Goal: Task Accomplishment & Management: Complete application form

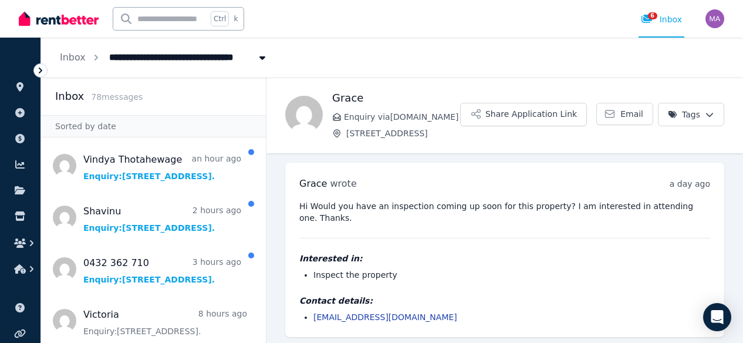
scroll to position [22, 0]
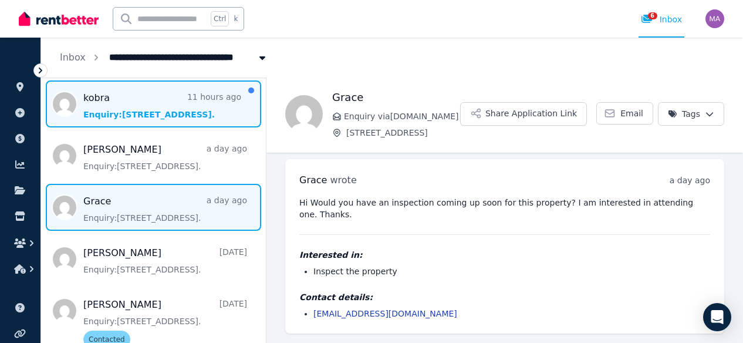
click at [136, 107] on span "Message list" at bounding box center [153, 103] width 225 height 47
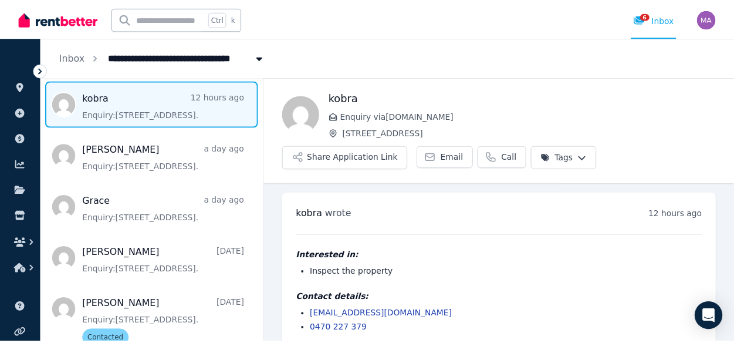
scroll to position [15, 0]
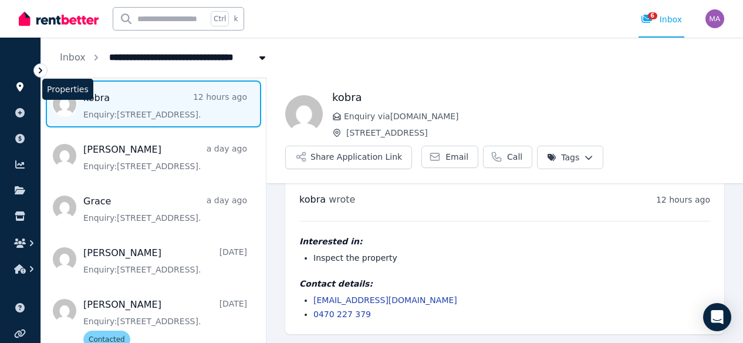
click at [19, 85] on icon at bounding box center [20, 86] width 12 height 9
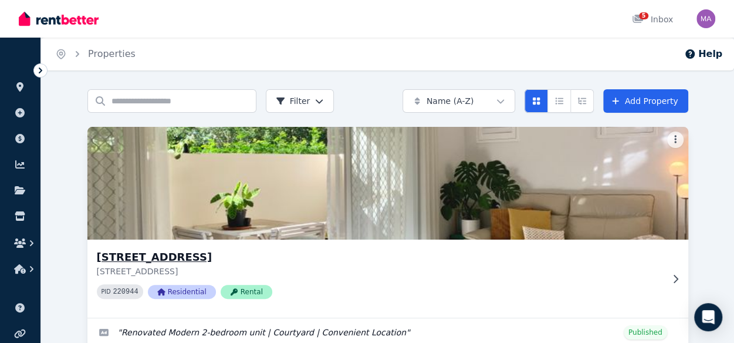
scroll to position [116, 0]
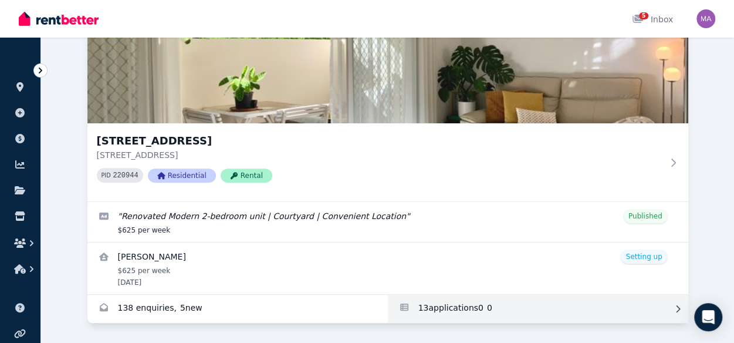
click at [490, 309] on link "Applications for Unit 1 11/13 Calder Road, Rydalmere" at bounding box center [538, 309] width 300 height 28
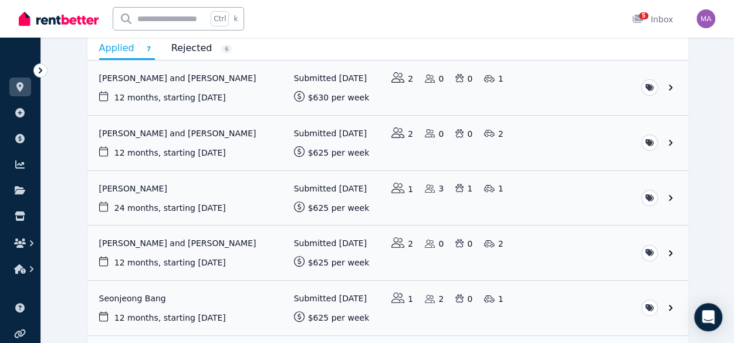
scroll to position [114, 0]
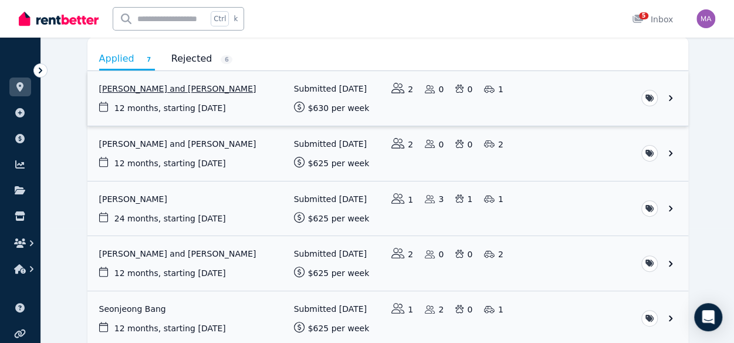
click at [238, 95] on link "View application: Conor Enright and Cassandra Cherry" at bounding box center [387, 98] width 601 height 55
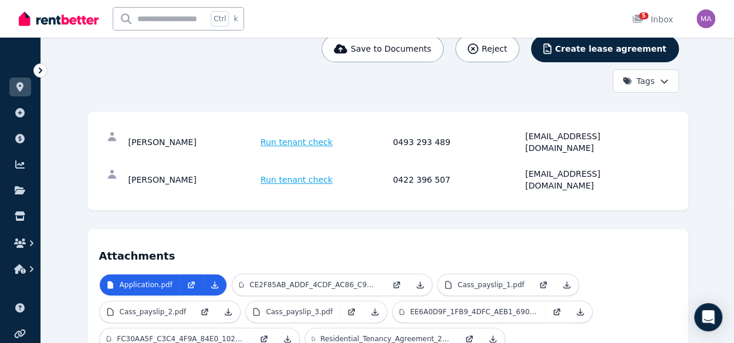
scroll to position [142, 0]
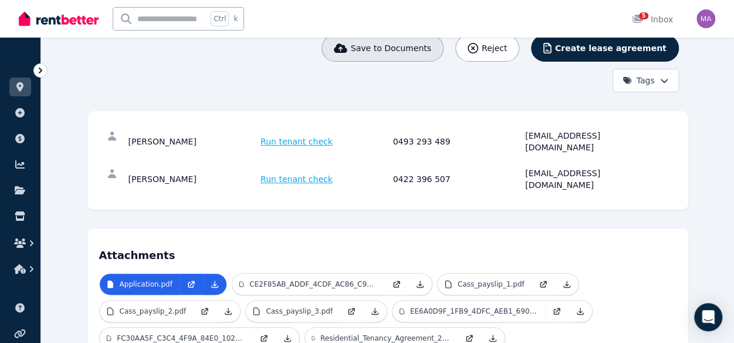
click at [413, 55] on button "Save to Documents" at bounding box center [382, 48] width 122 height 27
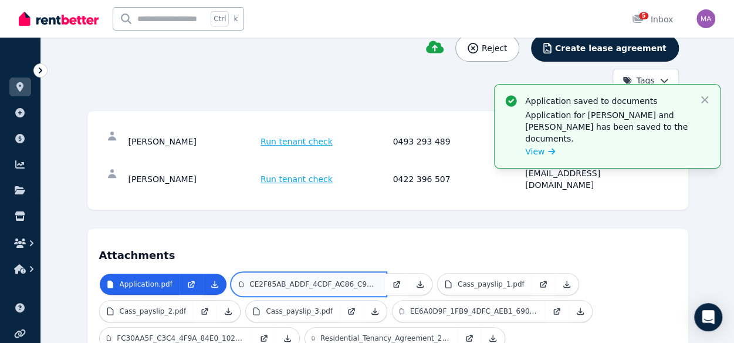
click at [319, 279] on p "CE2F85AB_ADDF_4CDF_AC86_C92CF2EE7B48.jpeg" at bounding box center [313, 283] width 128 height 9
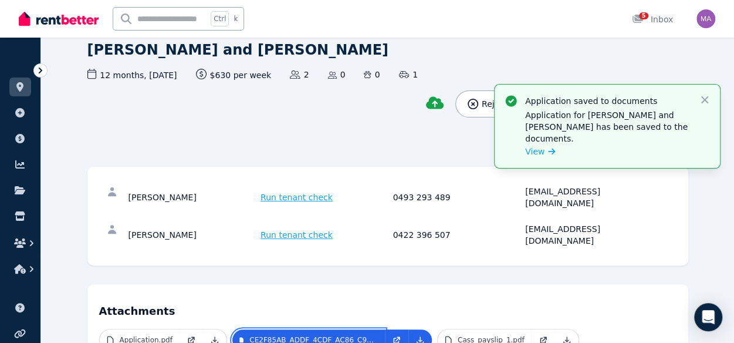
scroll to position [70, 0]
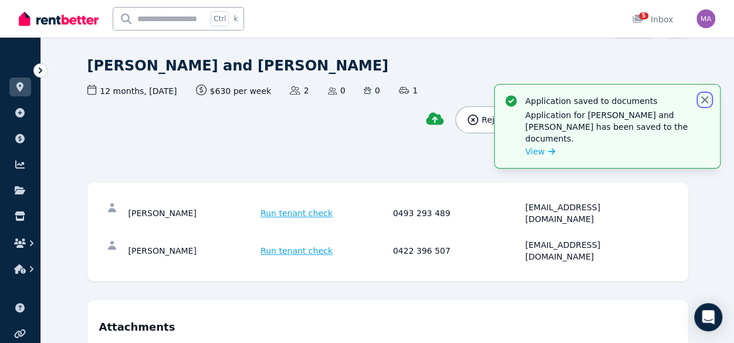
click at [702, 99] on icon "button" at bounding box center [705, 100] width 12 height 12
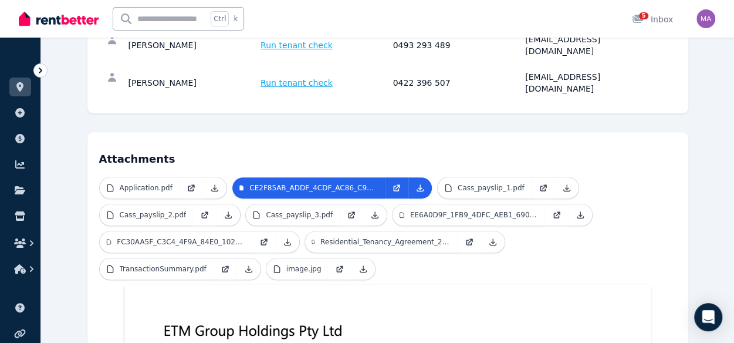
scroll to position [239, 0]
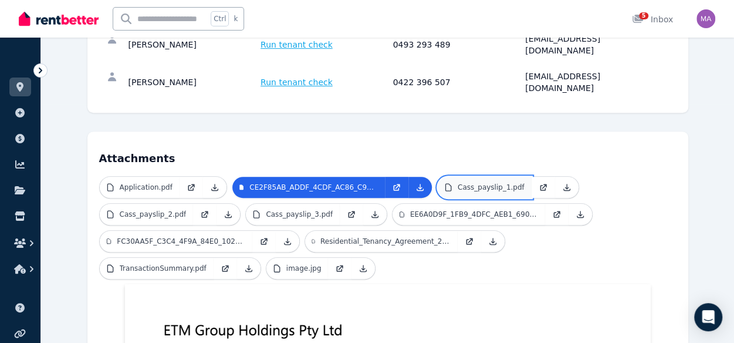
click at [475, 182] on p "Cass_payslip_1.pdf" at bounding box center [491, 186] width 67 height 9
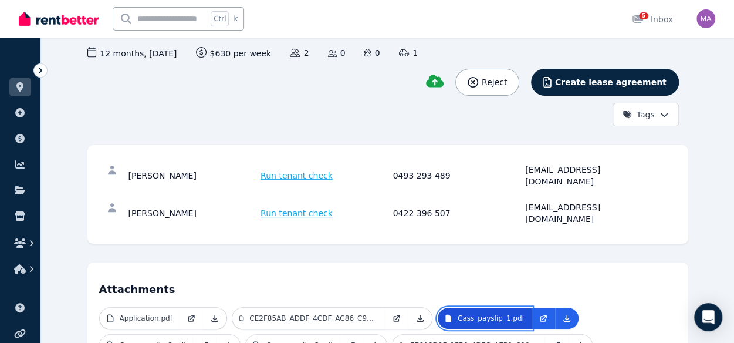
scroll to position [107, 0]
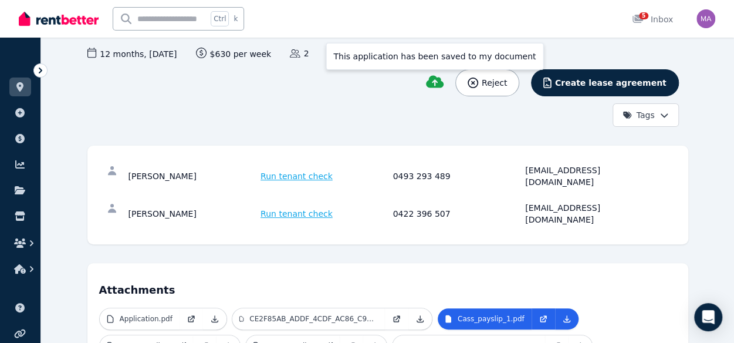
click at [444, 80] on icon at bounding box center [435, 82] width 18 height 14
click at [367, 109] on div "This application has been saved to my document Reject Create lease agreement Ta…" at bounding box center [382, 97] width 591 height 57
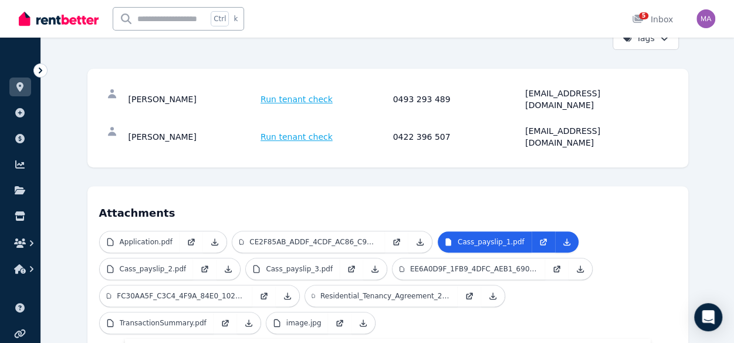
scroll to position [185, 0]
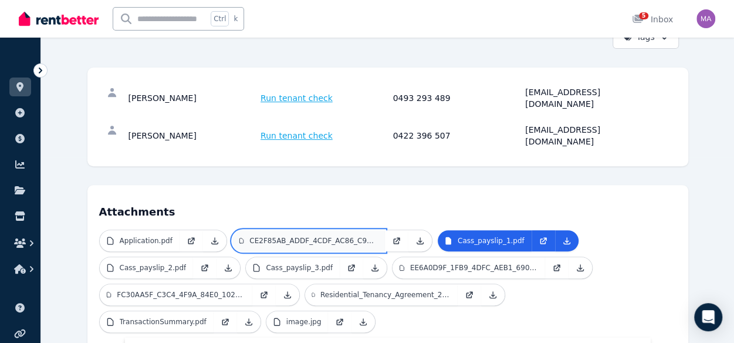
click at [296, 230] on link "CE2F85AB_ADDF_4CDF_AC86_C92CF2EE7B48.jpeg" at bounding box center [308, 240] width 153 height 21
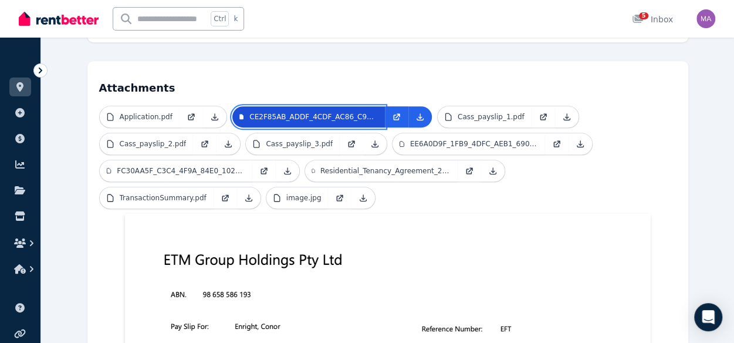
scroll to position [309, 0]
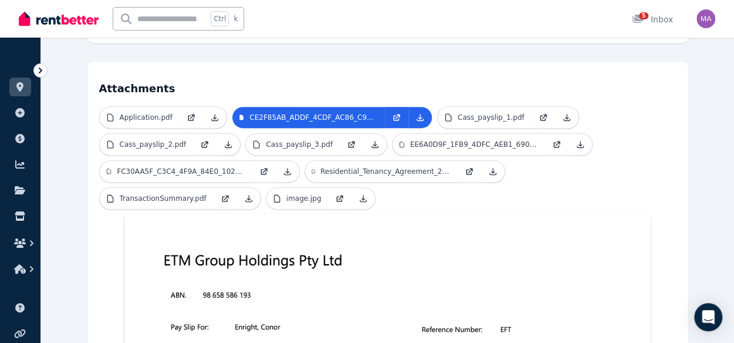
click at [396, 73] on h4 "Attachments" at bounding box center [387, 84] width 577 height 23
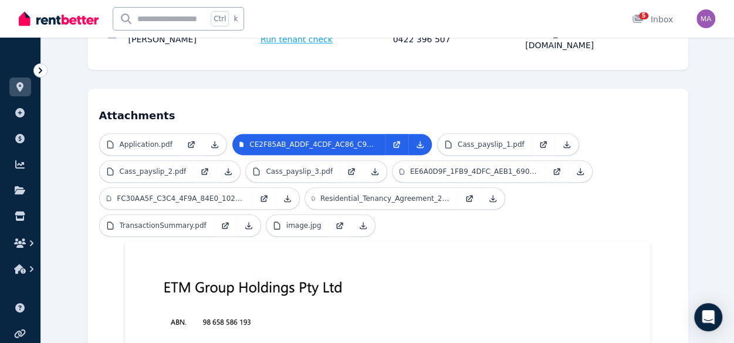
scroll to position [280, 0]
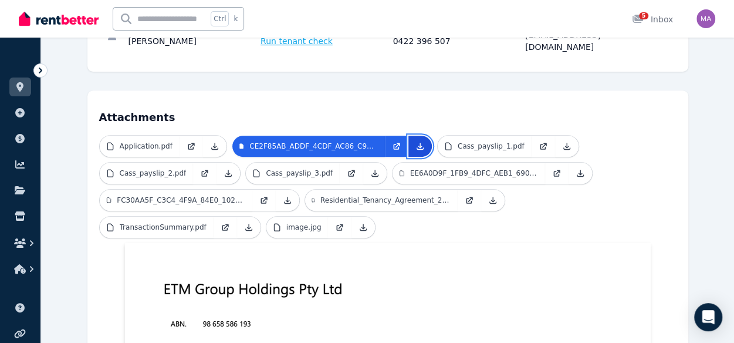
click at [418, 141] on icon at bounding box center [419, 145] width 9 height 9
click at [218, 136] on link at bounding box center [214, 146] width 23 height 21
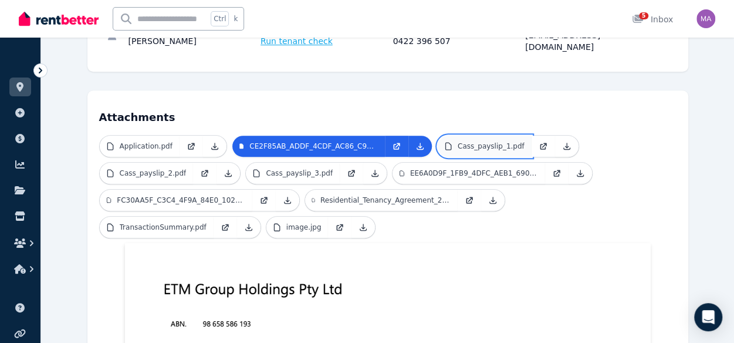
click at [489, 141] on p "Cass_payslip_1.pdf" at bounding box center [491, 145] width 67 height 9
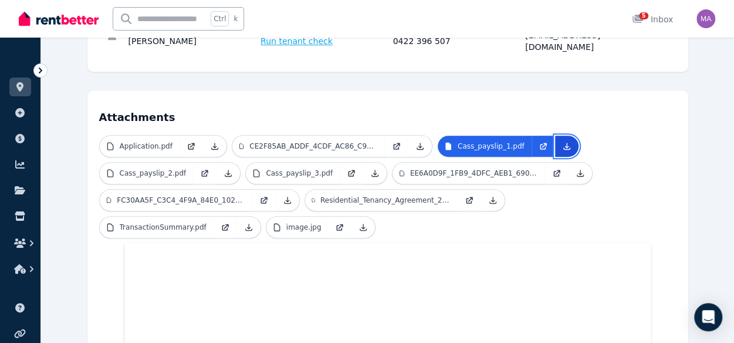
click at [562, 141] on icon at bounding box center [566, 145] width 9 height 9
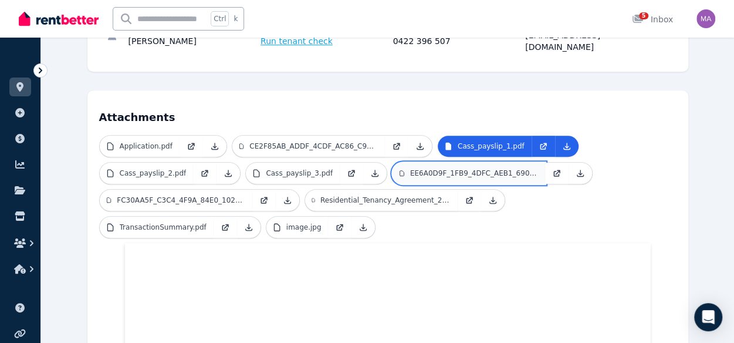
click at [400, 170] on icon at bounding box center [402, 172] width 4 height 5
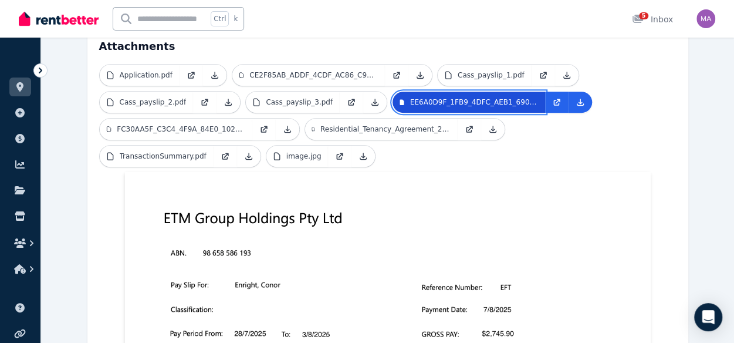
scroll to position [321, 0]
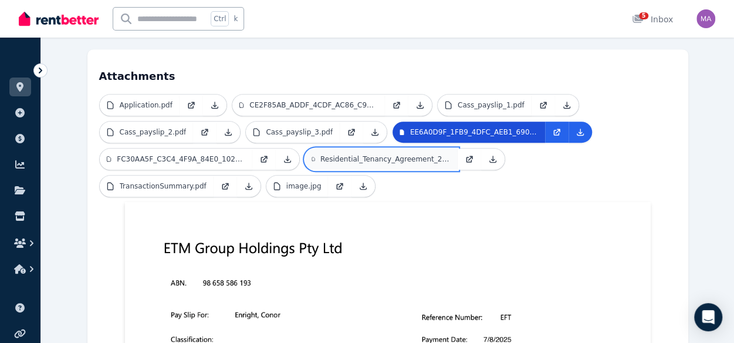
click at [367, 148] on link "Residential_Tenancy_Agreement_2025_03_18_120_48_Bundarra_S.pdf" at bounding box center [381, 158] width 153 height 21
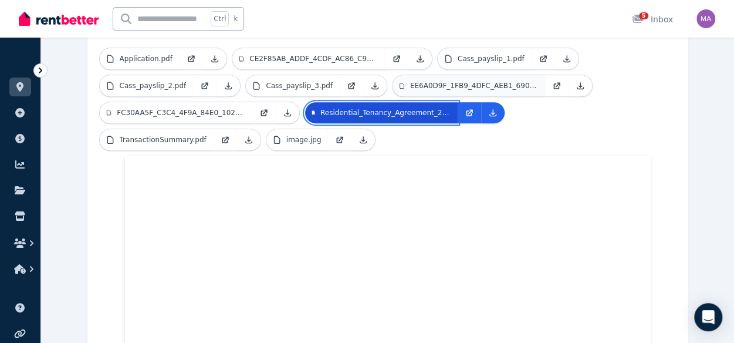
scroll to position [367, 0]
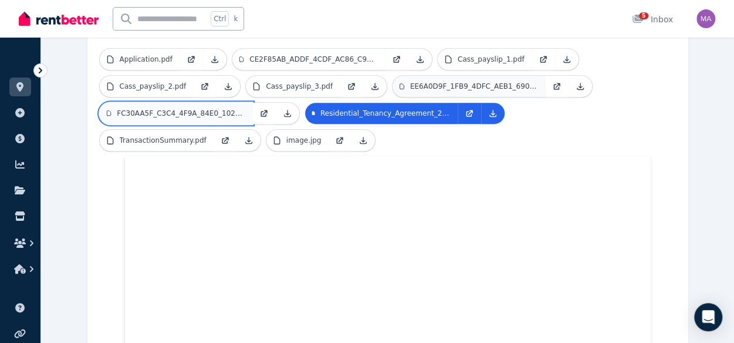
click at [230, 109] on p "FC30AA5F_C3C4_4F9A_84E0_102454CFB6A9.png" at bounding box center [181, 113] width 128 height 9
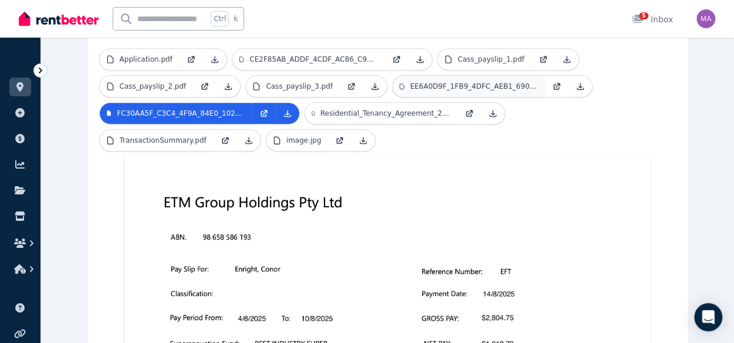
click at [543, 76] on ul "Application.pdf CE2F85AB_ADDF_4CDF_AC86_C92CF2EE7B48.jpeg Cass_payslip_1.pdf Ca…" at bounding box center [387, 102] width 577 height 108
click at [214, 130] on link "TransactionSummary.pdf" at bounding box center [157, 140] width 114 height 21
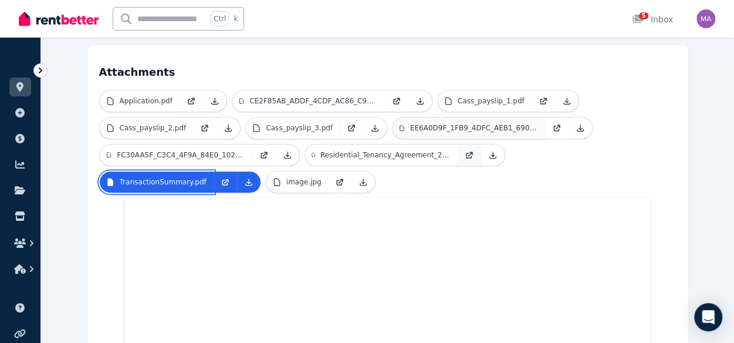
scroll to position [322, 0]
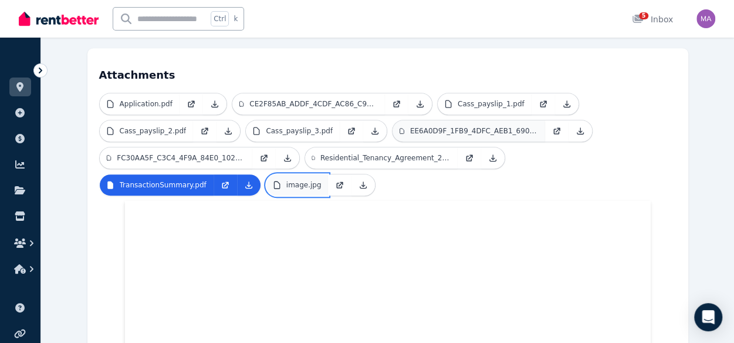
click at [286, 180] on p "image.jpg" at bounding box center [303, 184] width 35 height 9
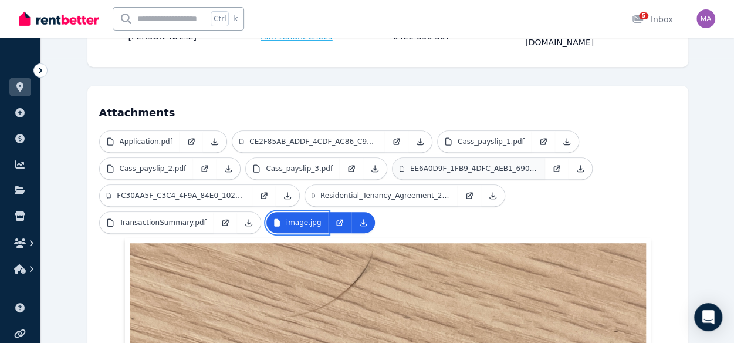
scroll to position [283, 0]
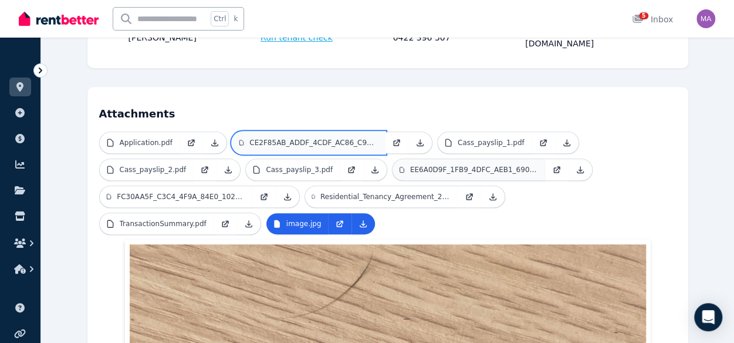
click at [348, 138] on p "CE2F85AB_ADDF_4CDF_AC86_C92CF2EE7B48.jpeg" at bounding box center [313, 142] width 128 height 9
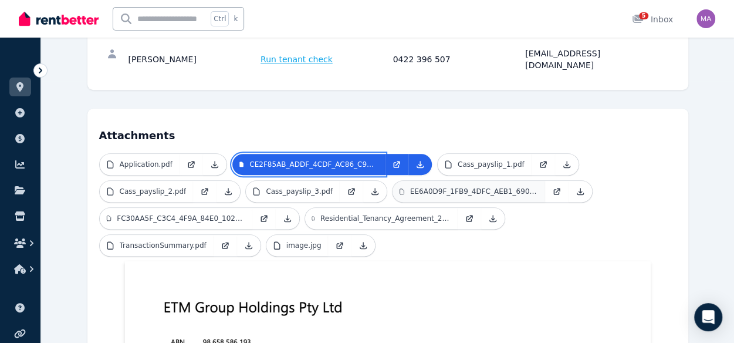
scroll to position [262, 0]
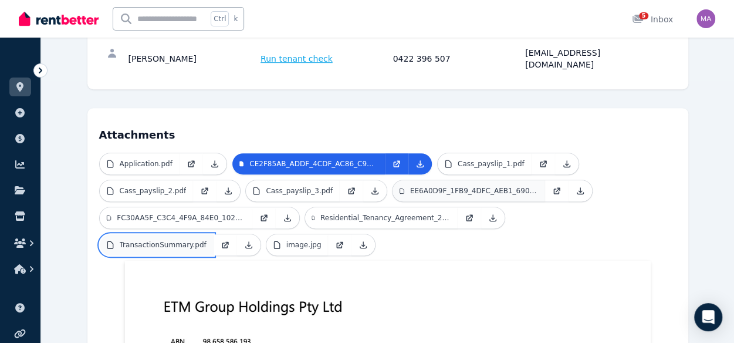
click at [207, 240] on p "TransactionSummary.pdf" at bounding box center [163, 244] width 87 height 9
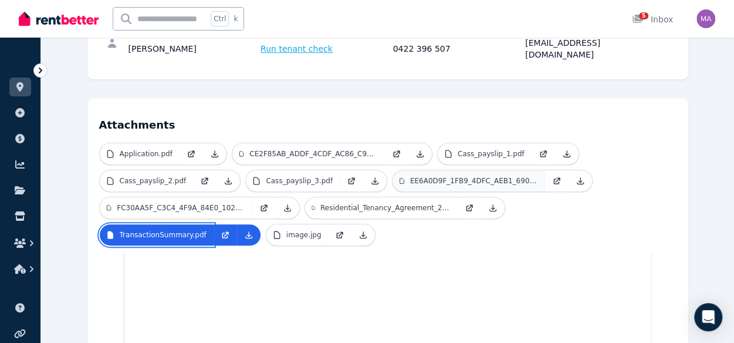
scroll to position [272, 0]
click at [253, 230] on icon at bounding box center [248, 234] width 9 height 9
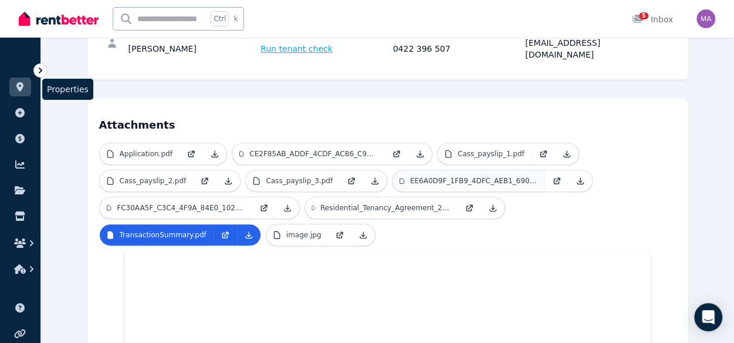
click at [22, 86] on icon at bounding box center [19, 86] width 7 height 9
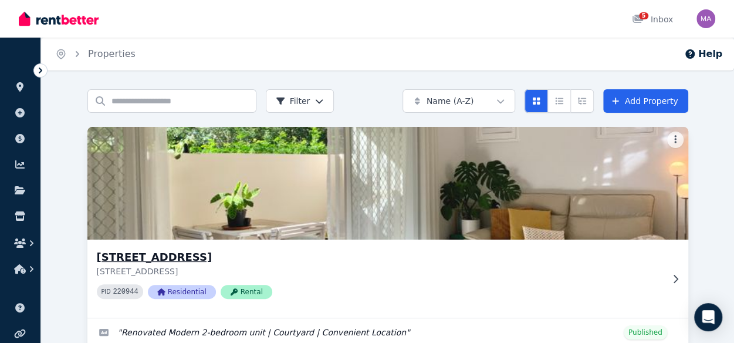
scroll to position [116, 0]
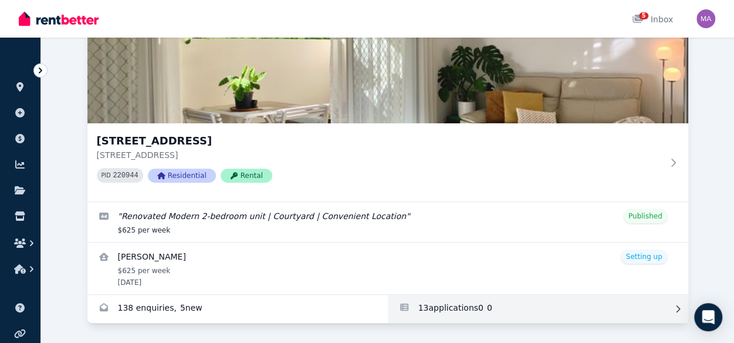
click at [447, 312] on link "Applications for Unit 1 11/13 Calder Road, Rydalmere" at bounding box center [538, 309] width 300 height 28
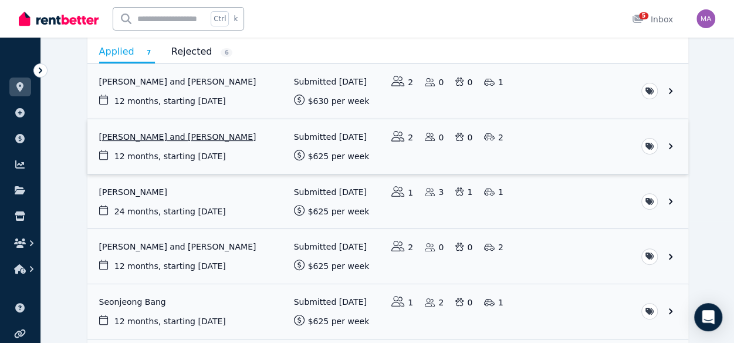
scroll to position [130, 0]
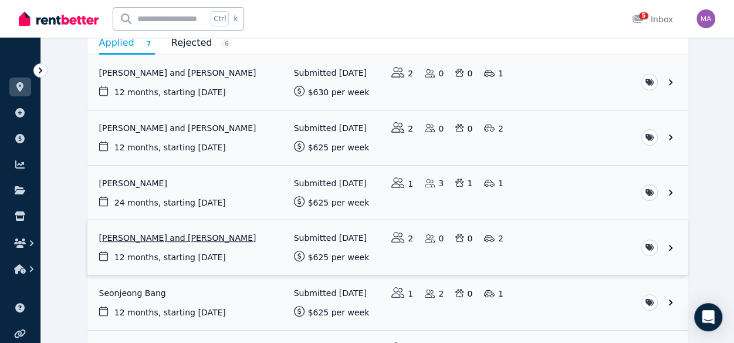
click at [199, 233] on link "View application: Lokitha Sivakumaran and Goutham Chandru" at bounding box center [387, 247] width 601 height 55
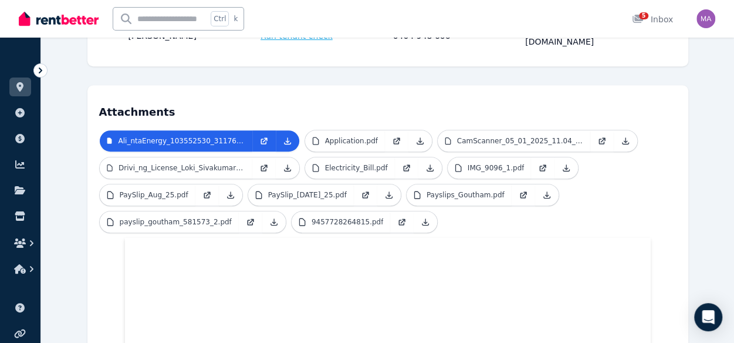
scroll to position [284, 0]
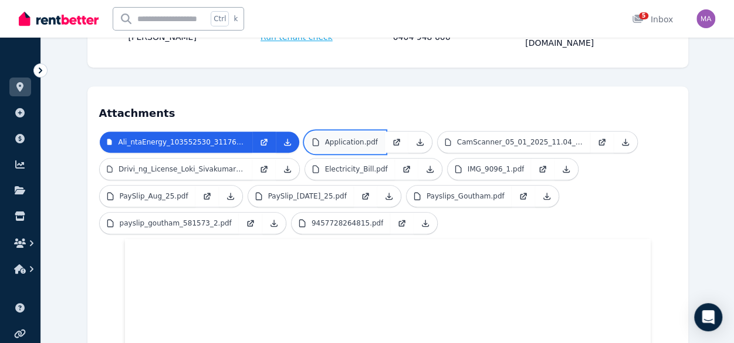
click at [332, 131] on link "Application.pdf" at bounding box center [345, 141] width 80 height 21
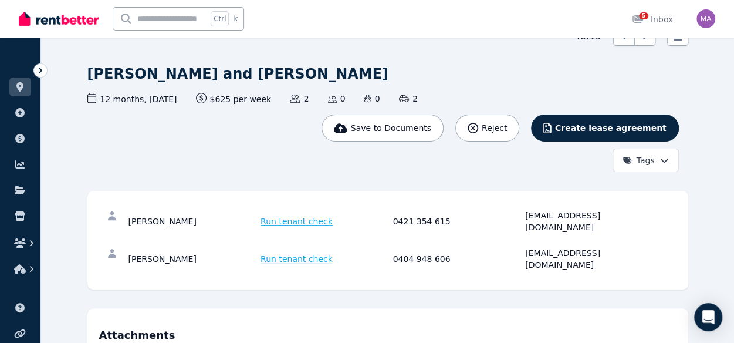
scroll to position [0, 0]
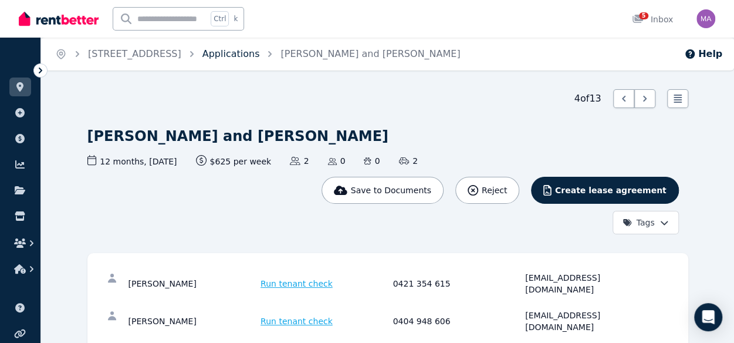
click at [260, 55] on link "Applications" at bounding box center [230, 53] width 57 height 11
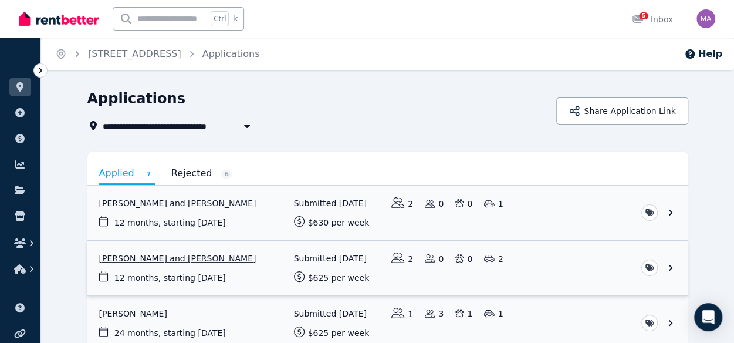
click at [172, 263] on link "View application: Sneha Rai and Kalyan Shrestha" at bounding box center [387, 268] width 601 height 55
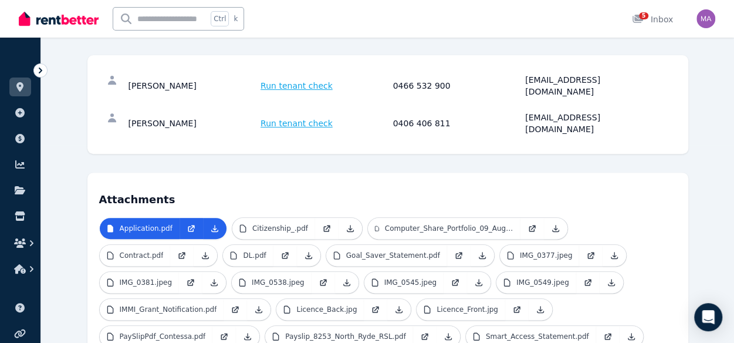
scroll to position [198, 0]
click at [267, 223] on p "Citizenship_.pdf" at bounding box center [280, 227] width 56 height 9
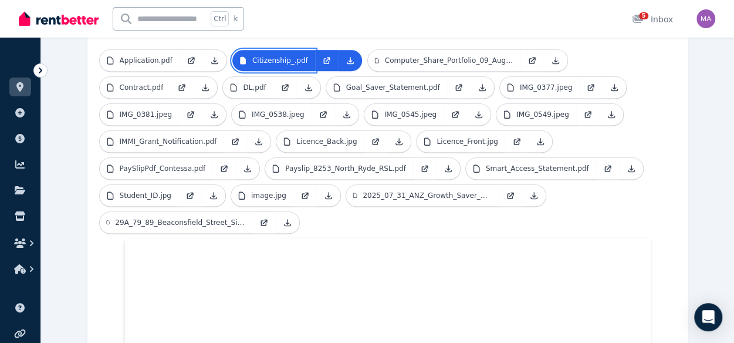
scroll to position [363, 0]
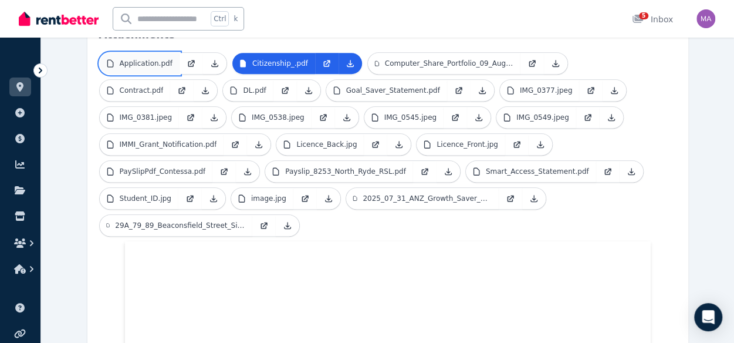
click at [156, 53] on link "Application.pdf" at bounding box center [140, 63] width 80 height 21
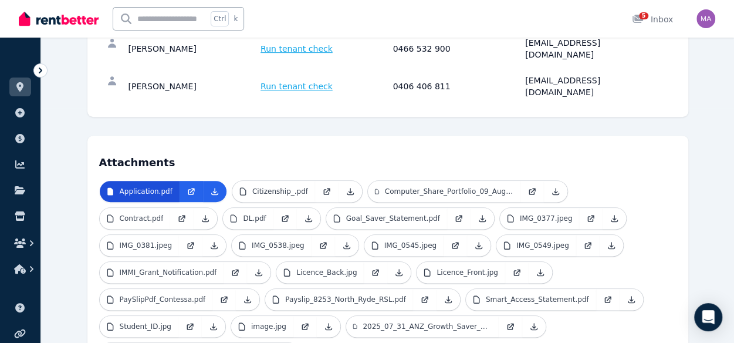
click at [156, 45] on div "[PERSON_NAME]" at bounding box center [192, 48] width 129 height 23
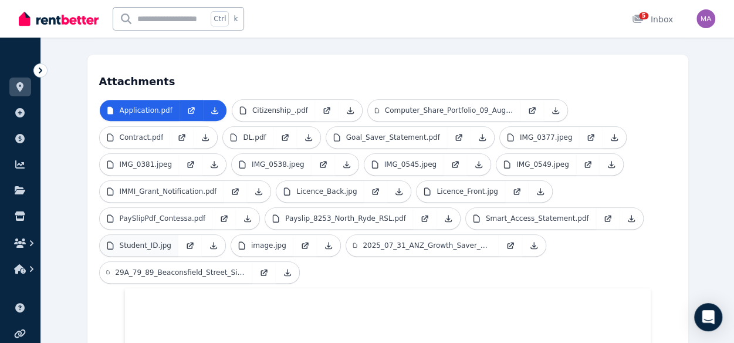
scroll to position [289, 0]
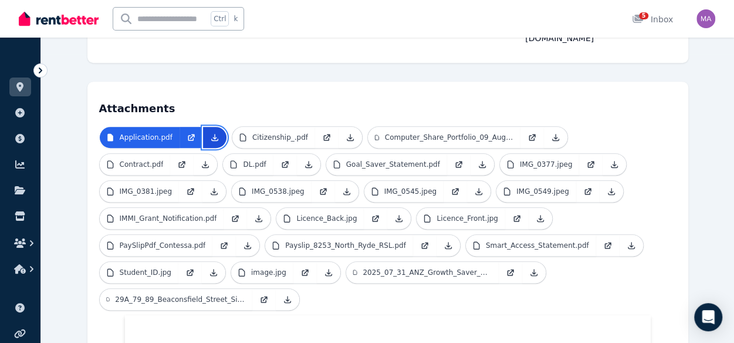
click at [210, 133] on icon at bounding box center [214, 137] width 9 height 9
click at [272, 127] on link "Citizenship_.pdf" at bounding box center [273, 137] width 83 height 21
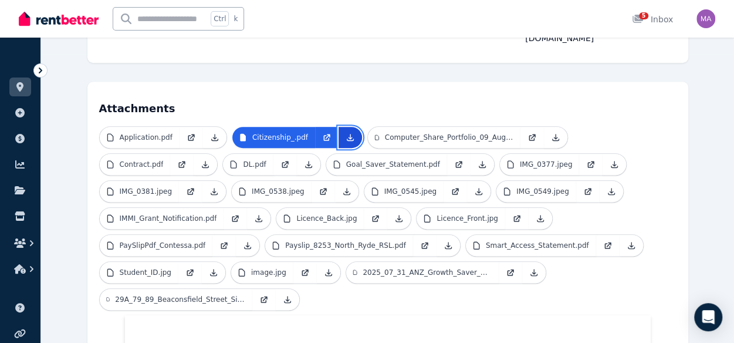
click at [341, 127] on link at bounding box center [349, 137] width 23 height 21
click at [407, 133] on p "Computer_Share_Portfolio_09_Aug_2025_09_37_05.pdf" at bounding box center [449, 137] width 128 height 9
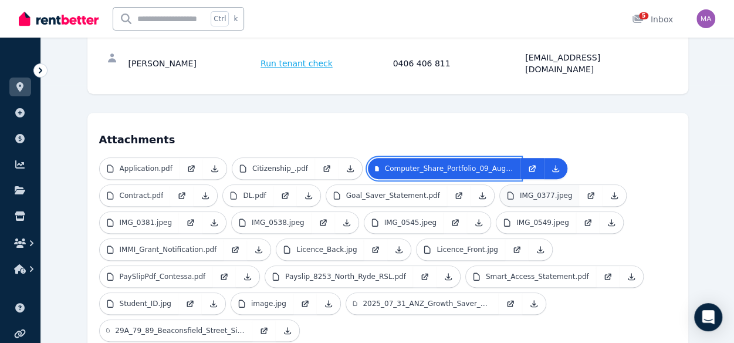
scroll to position [252, 0]
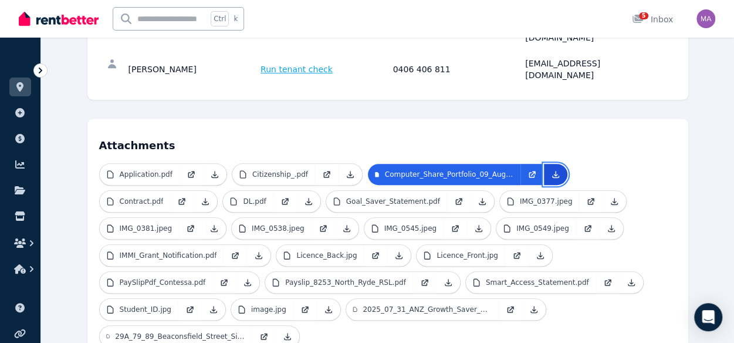
click at [551, 170] on icon at bounding box center [555, 174] width 9 height 9
click at [133, 197] on p "Contract.pdf" at bounding box center [142, 201] width 44 height 9
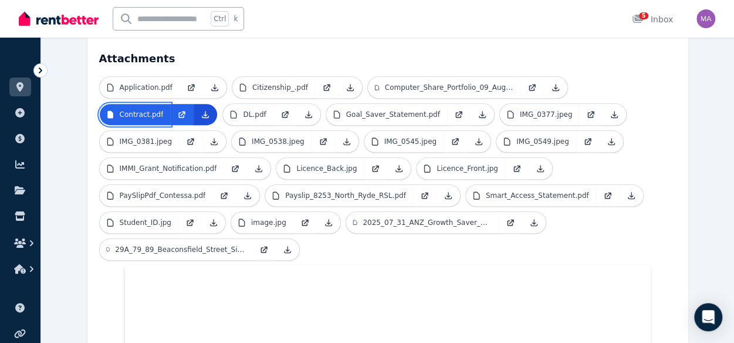
scroll to position [337, 0]
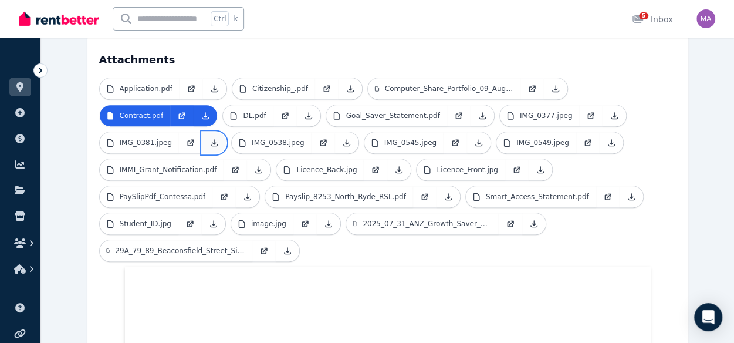
click at [211, 139] on icon at bounding box center [214, 142] width 6 height 6
click at [202, 111] on icon at bounding box center [205, 115] width 9 height 9
click at [253, 111] on p "DL.pdf" at bounding box center [254, 115] width 23 height 9
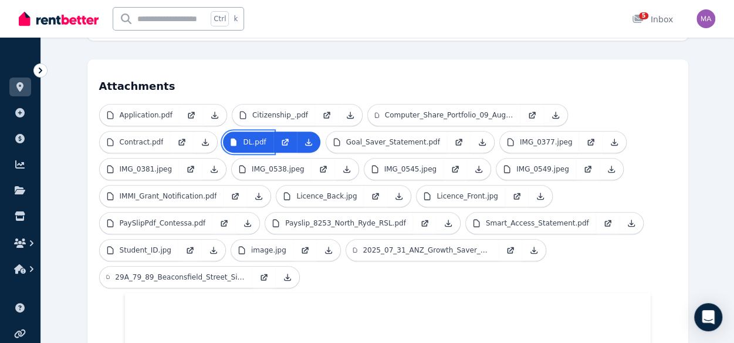
scroll to position [304, 0]
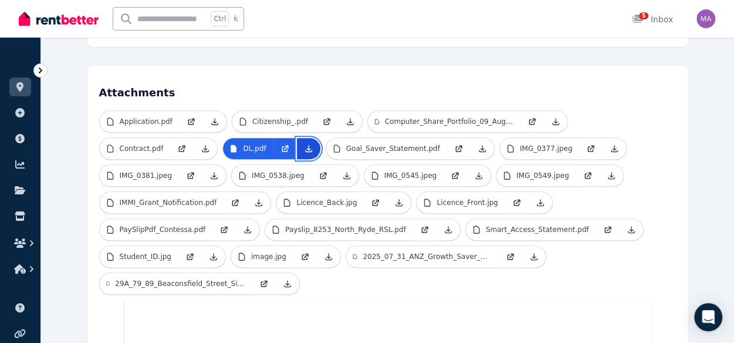
click at [305, 145] on icon at bounding box center [308, 148] width 6 height 6
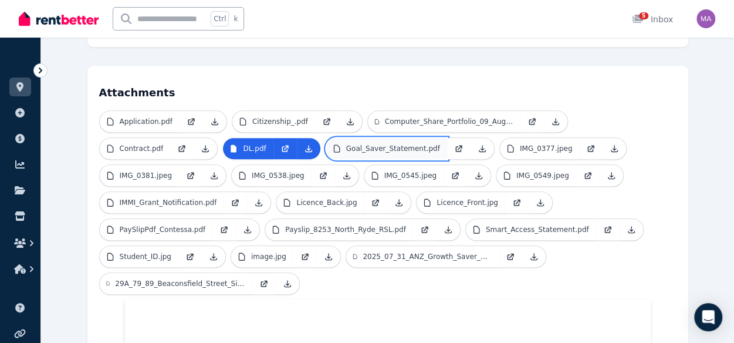
click at [367, 144] on p "Goal_Saver_Statement.pdf" at bounding box center [393, 148] width 94 height 9
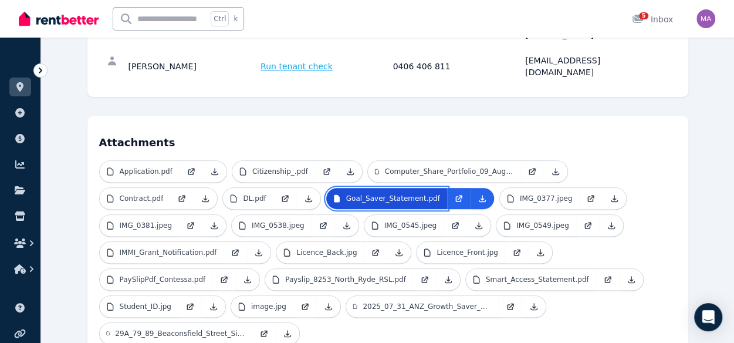
scroll to position [251, 0]
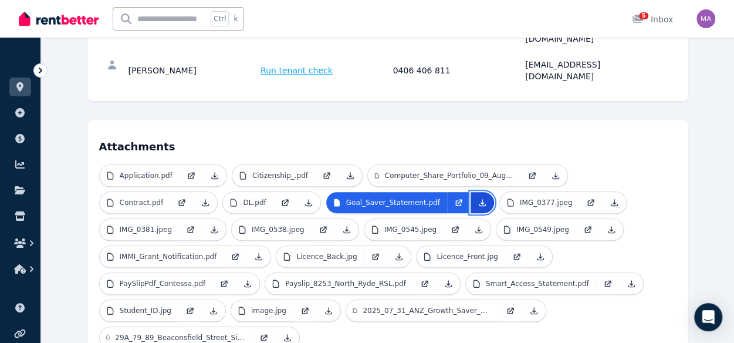
click at [478, 198] on icon at bounding box center [482, 202] width 9 height 9
click at [517, 192] on link "IMG_0377.jpeg" at bounding box center [540, 202] width 80 height 21
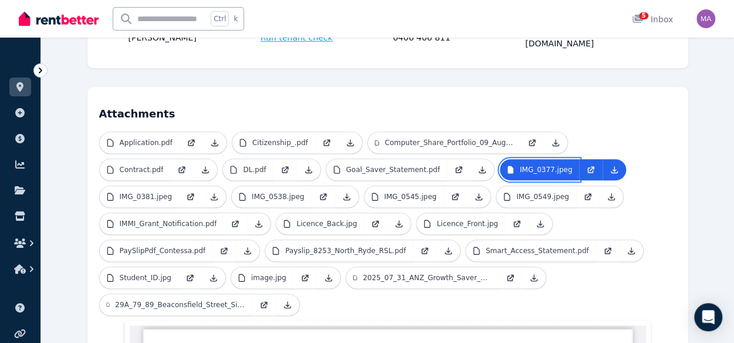
scroll to position [282, 0]
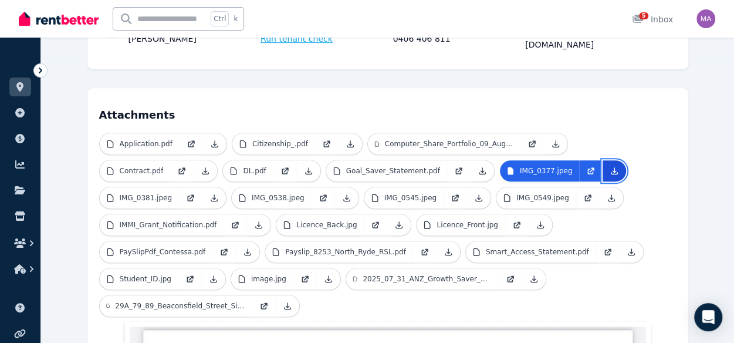
click at [602, 160] on link at bounding box center [613, 170] width 23 height 21
click at [259, 193] on p "IMG_0538.jpeg" at bounding box center [278, 197] width 53 height 9
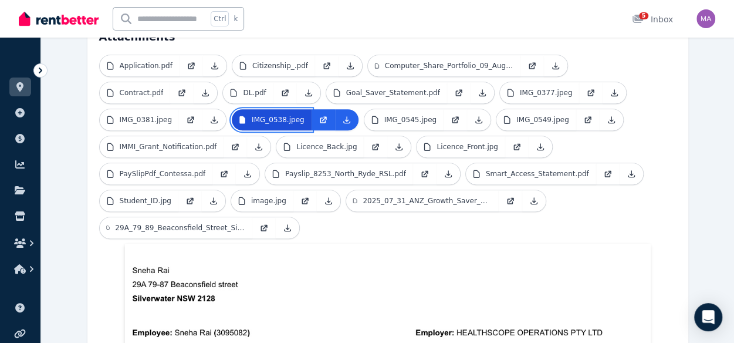
scroll to position [360, 0]
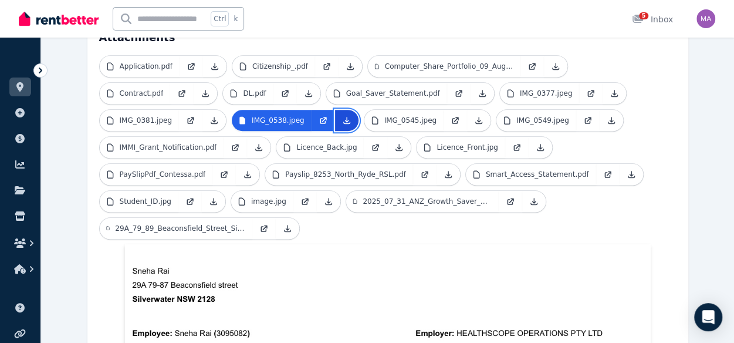
click at [335, 110] on link at bounding box center [346, 120] width 23 height 21
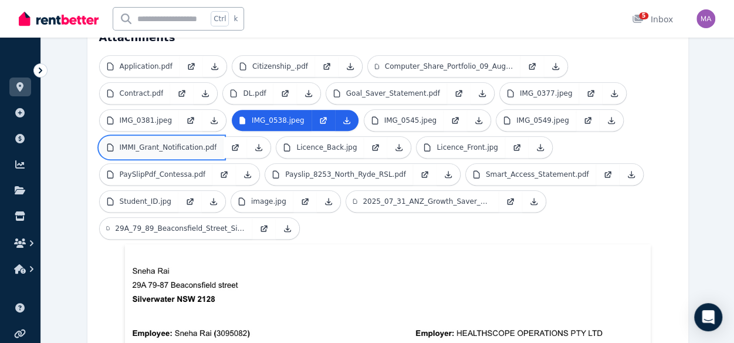
click at [189, 137] on link "IMMI_Grant_Notification.pdf" at bounding box center [162, 147] width 124 height 21
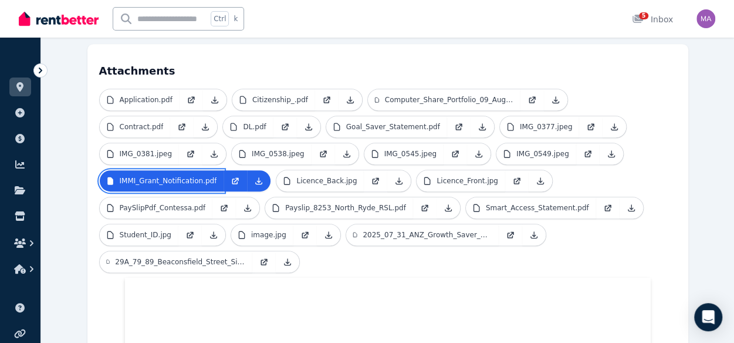
scroll to position [320, 0]
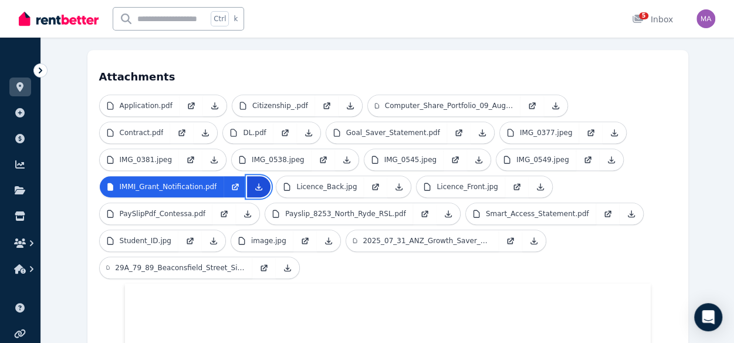
click at [257, 182] on icon at bounding box center [258, 186] width 9 height 9
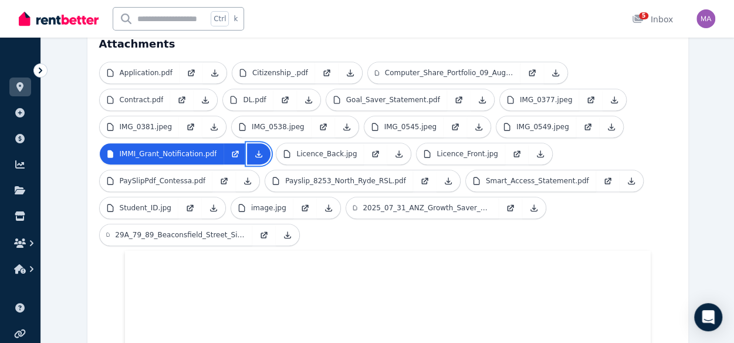
scroll to position [354, 0]
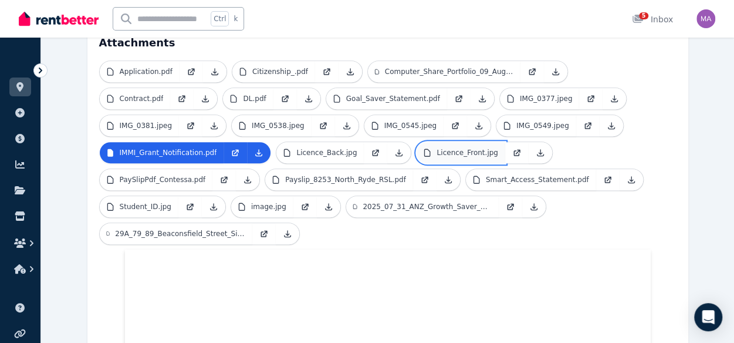
click at [456, 142] on link "Licence_Front.jpg" at bounding box center [461, 152] width 88 height 21
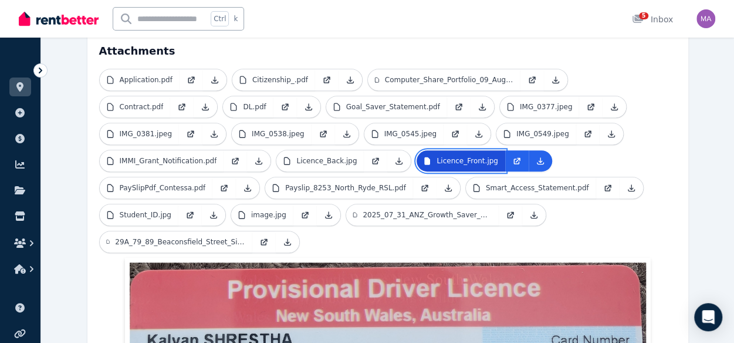
scroll to position [346, 0]
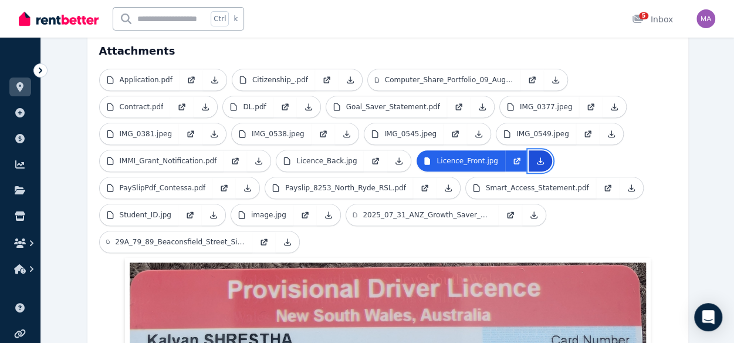
click at [536, 156] on icon at bounding box center [540, 160] width 9 height 9
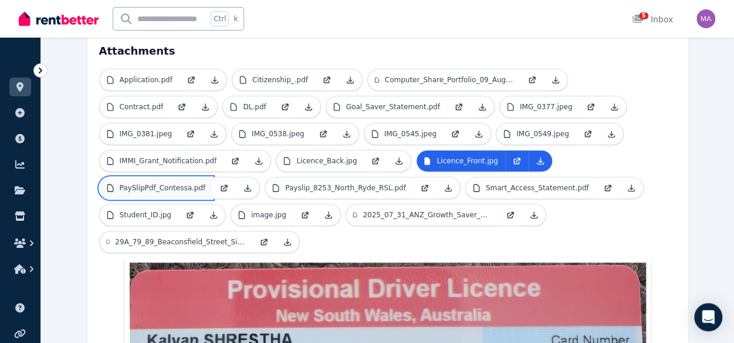
click at [141, 183] on p "PaySlipPdf_Contessa.pdf" at bounding box center [163, 187] width 86 height 9
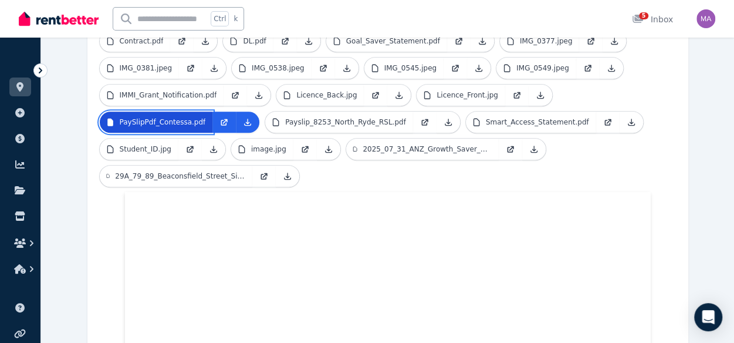
scroll to position [409, 0]
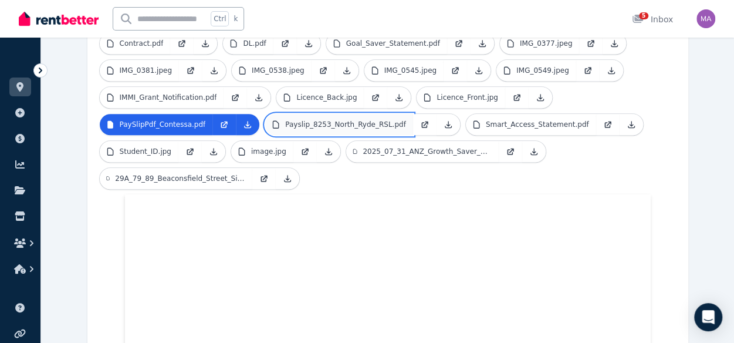
click at [302, 114] on link "Payslip_8253_North_Ryde_RSL.pdf" at bounding box center [339, 124] width 148 height 21
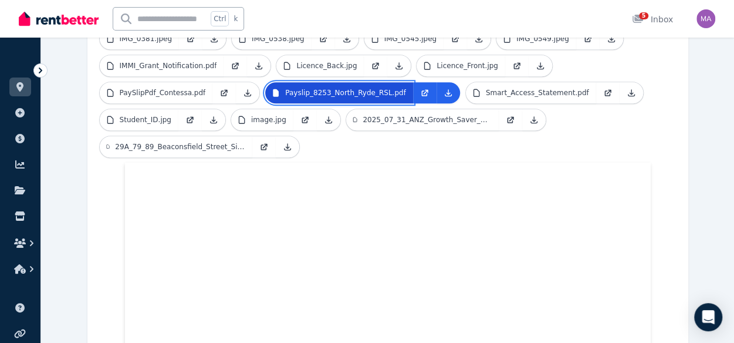
scroll to position [417, 0]
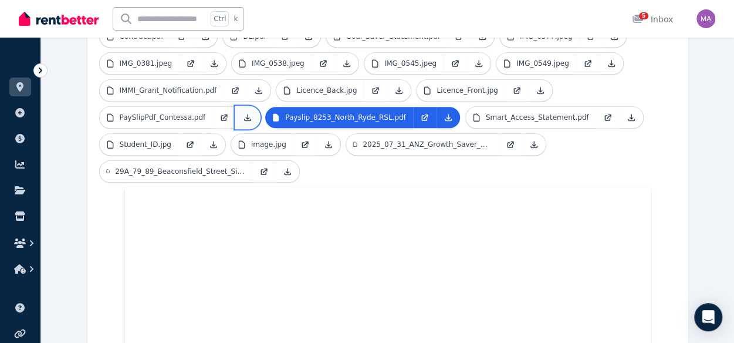
click at [236, 107] on link at bounding box center [247, 117] width 23 height 21
click at [444, 113] on icon at bounding box center [448, 117] width 9 height 9
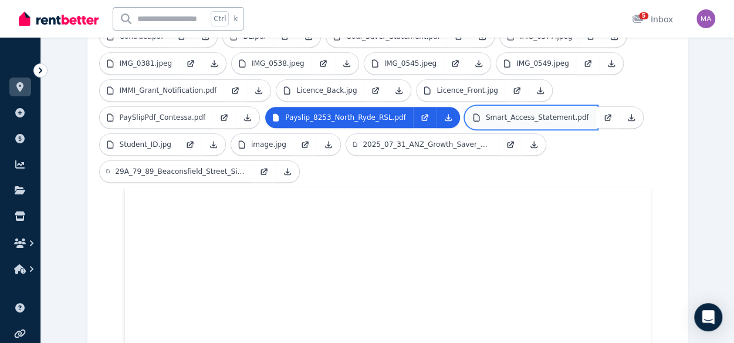
click at [489, 113] on p "Smart_Access_Statement.pdf" at bounding box center [537, 117] width 103 height 9
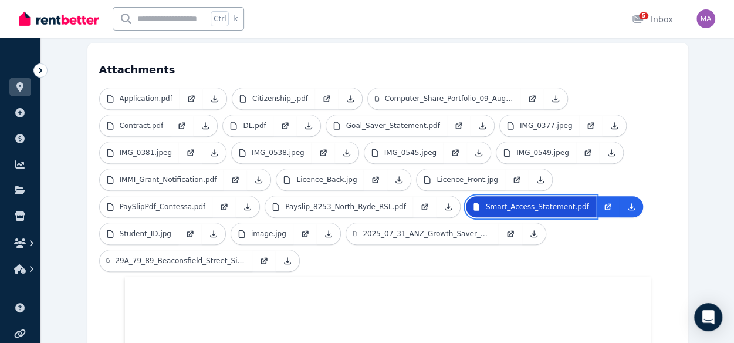
scroll to position [320, 0]
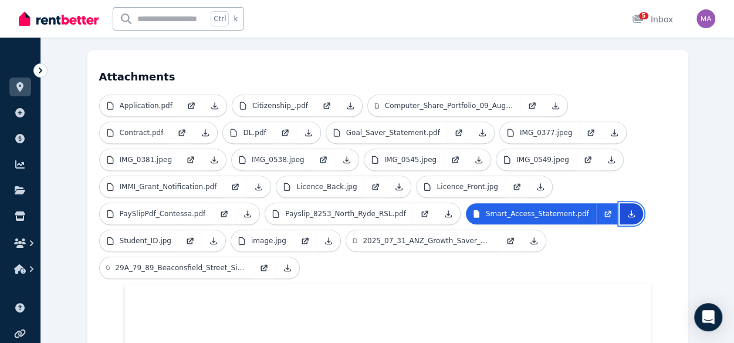
click at [627, 209] on icon at bounding box center [631, 213] width 9 height 9
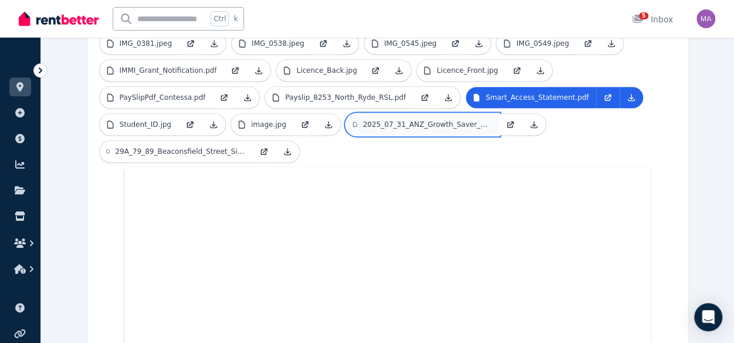
click at [413, 114] on link "2025_07_31_ANZ_Growth_Saver_x8733_Statement.pdf" at bounding box center [422, 124] width 153 height 21
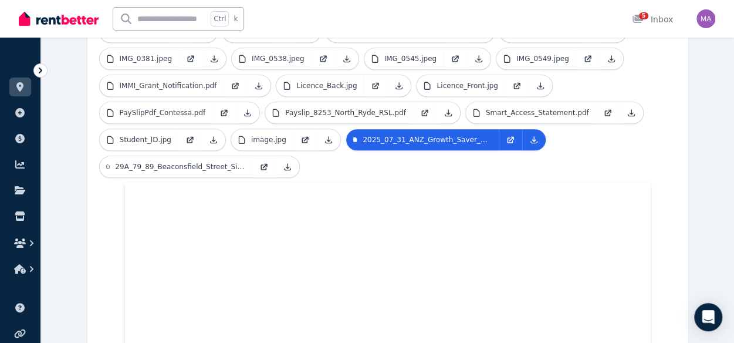
scroll to position [420, 0]
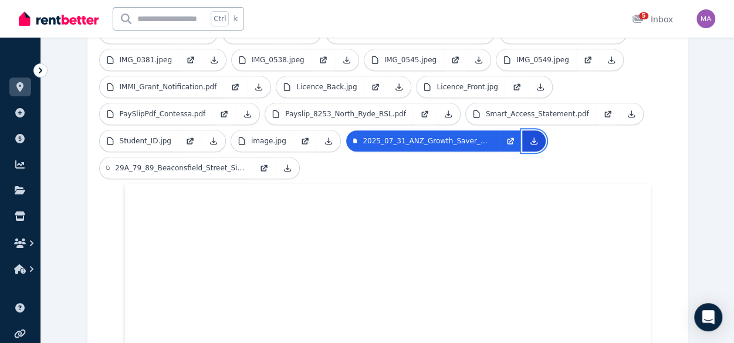
click at [530, 137] on icon at bounding box center [533, 140] width 6 height 6
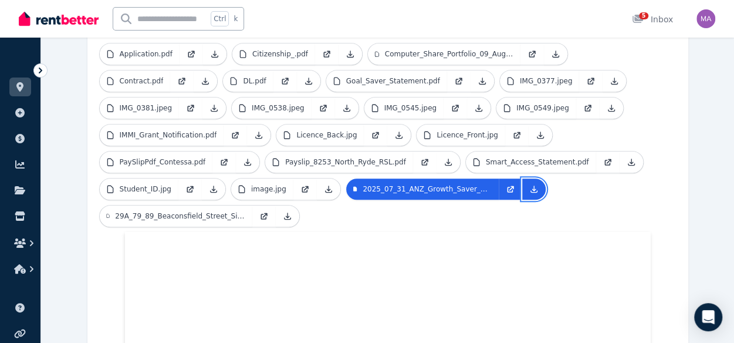
scroll to position [369, 0]
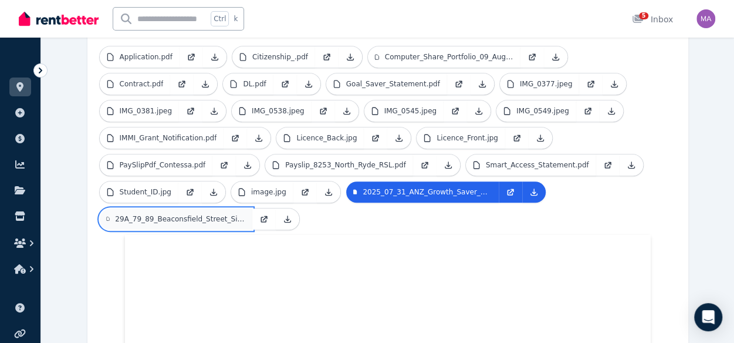
click at [194, 214] on p "29A_79_89_Beaconsfield_Street_Silverwater_Lease_Agreement.pdf" at bounding box center [180, 218] width 130 height 9
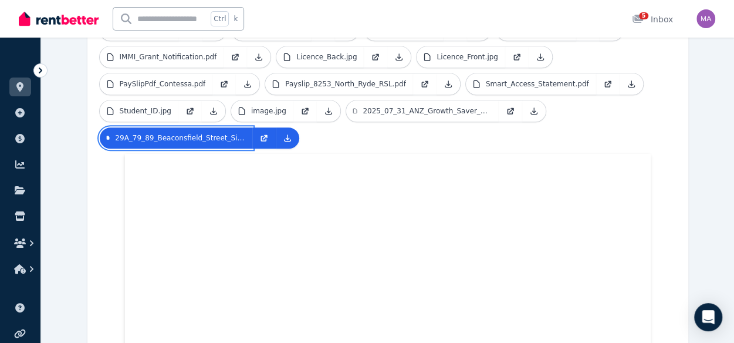
scroll to position [447, 0]
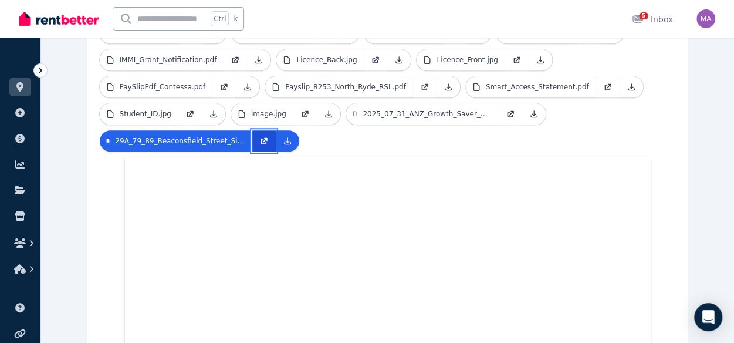
click at [266, 137] on icon at bounding box center [264, 139] width 5 height 5
click at [285, 136] on icon at bounding box center [287, 140] width 9 height 9
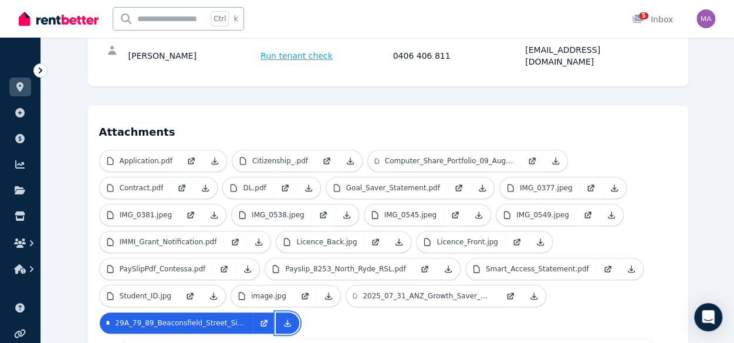
scroll to position [267, 0]
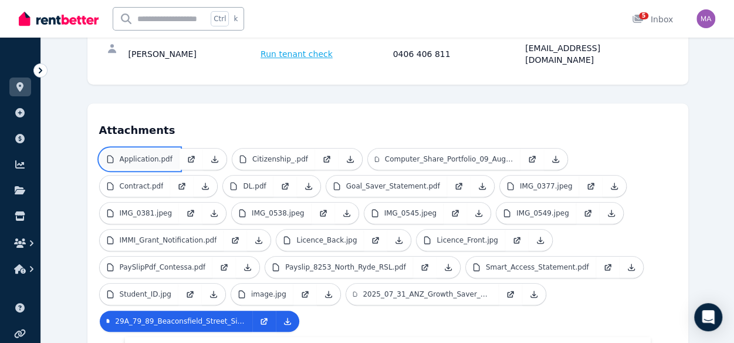
click at [141, 148] on link "Application.pdf" at bounding box center [140, 158] width 80 height 21
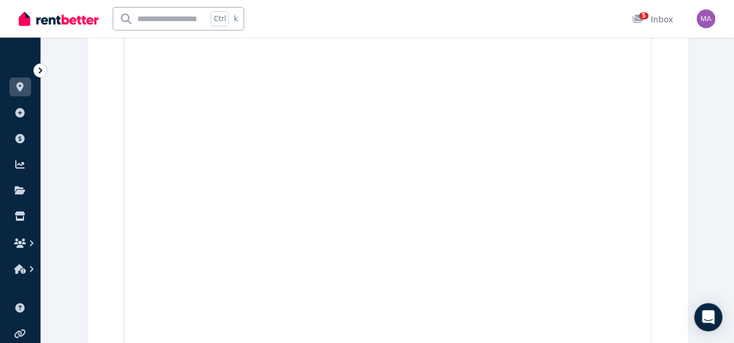
scroll to position [1151, 0]
